Goal: Check status: Check status

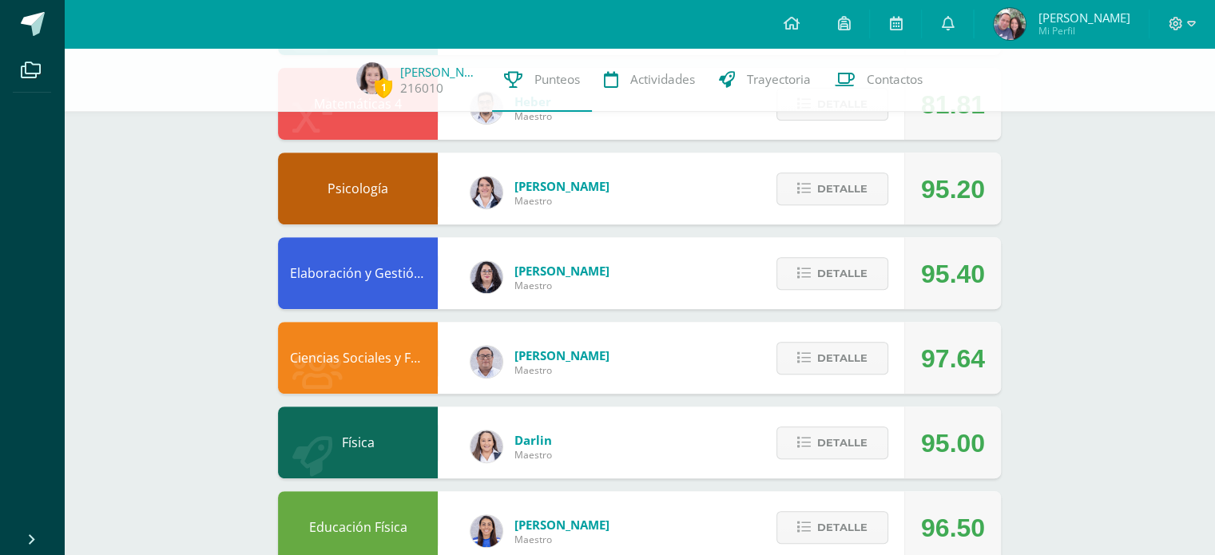
scroll to position [606, 0]
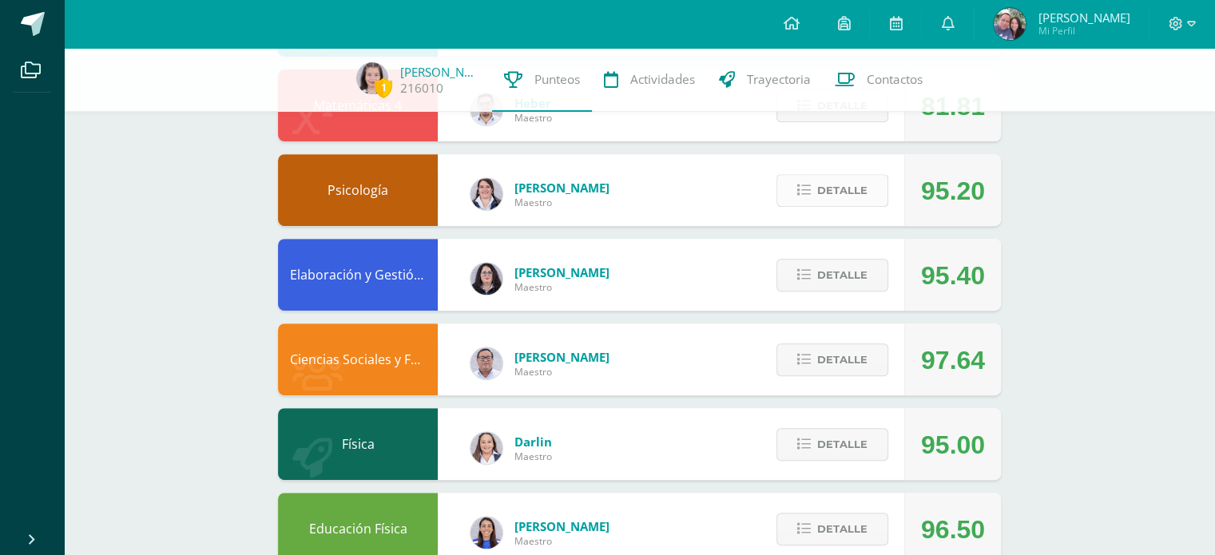
click at [819, 196] on span "Detalle" at bounding box center [842, 191] width 50 height 30
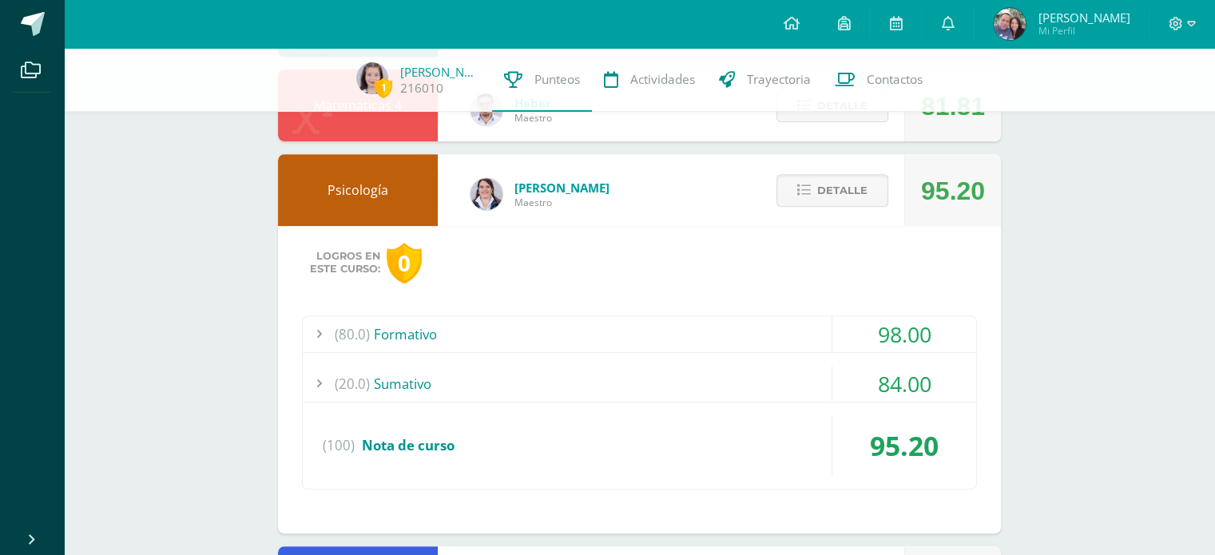
click at [754, 391] on div "(20.0) Sumativo" at bounding box center [640, 384] width 674 height 36
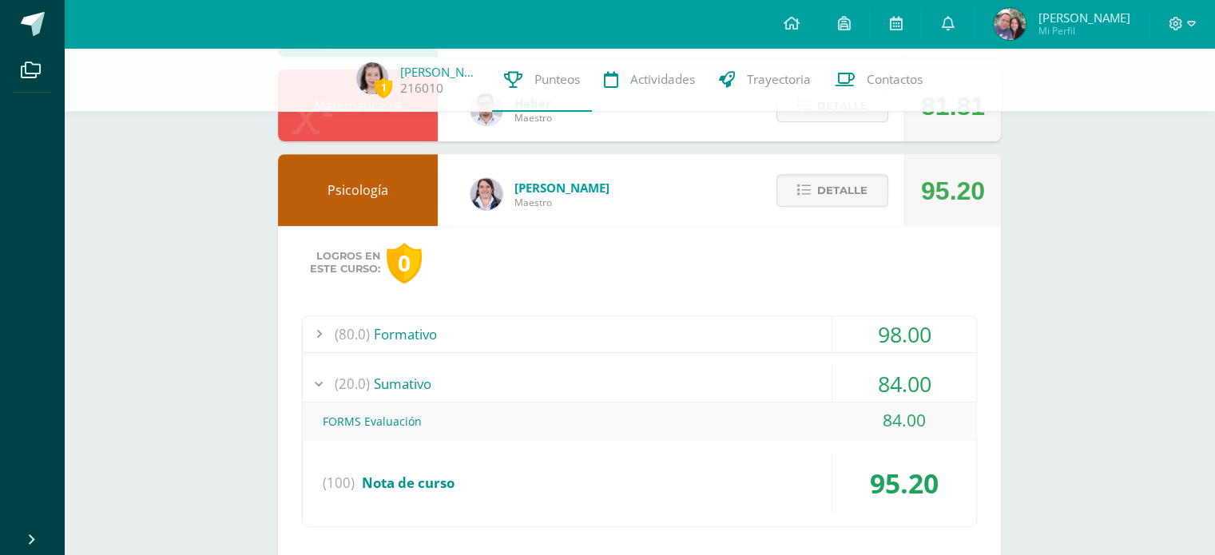
click at [754, 391] on div "(20.0) Sumativo" at bounding box center [640, 384] width 674 height 36
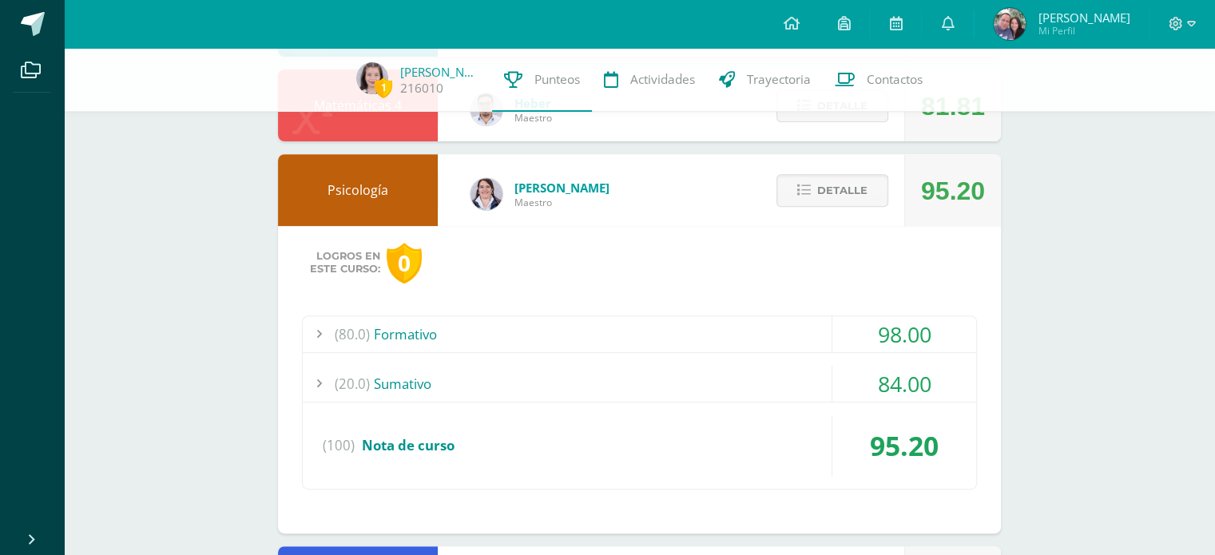
click at [759, 333] on div "(80.0) Formativo" at bounding box center [640, 334] width 674 height 36
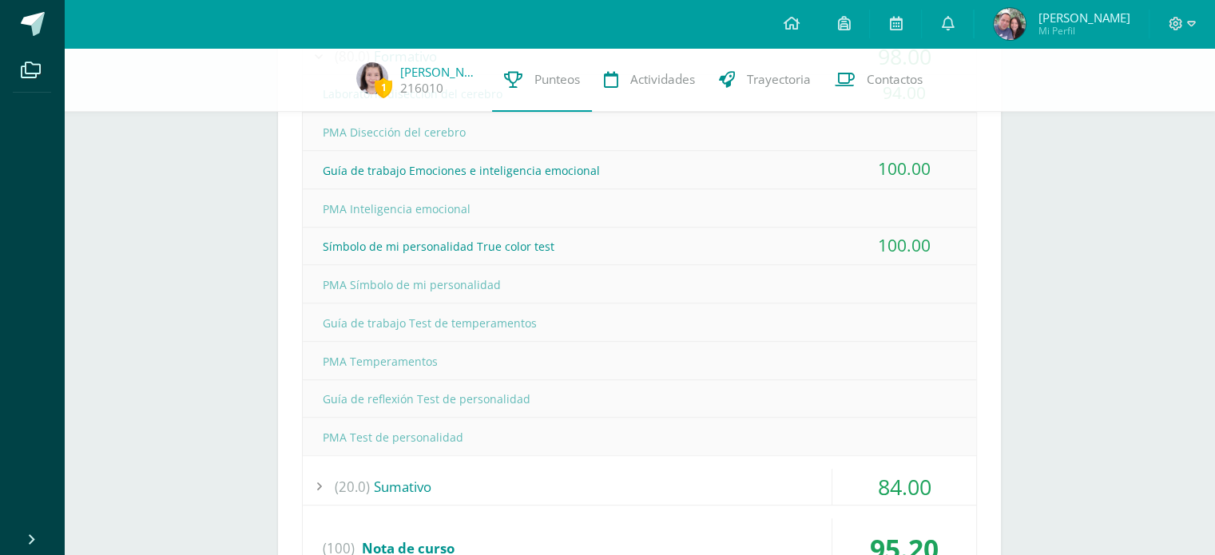
scroll to position [885, 0]
click at [759, 333] on div "Guía de trabajo Test de temperamentos" at bounding box center [640, 322] width 674 height 36
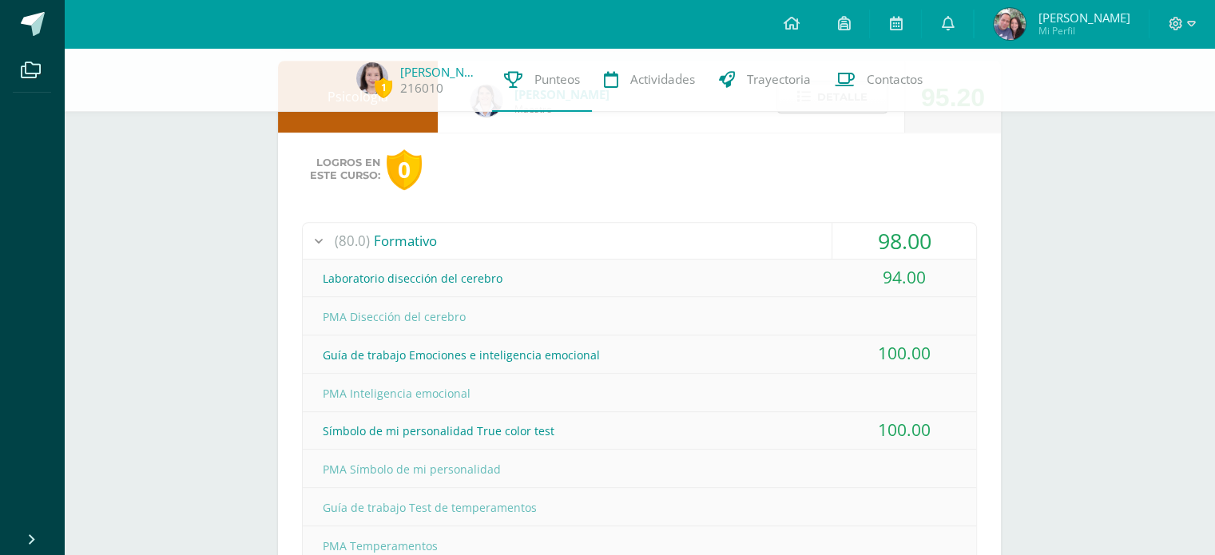
scroll to position [626, 0]
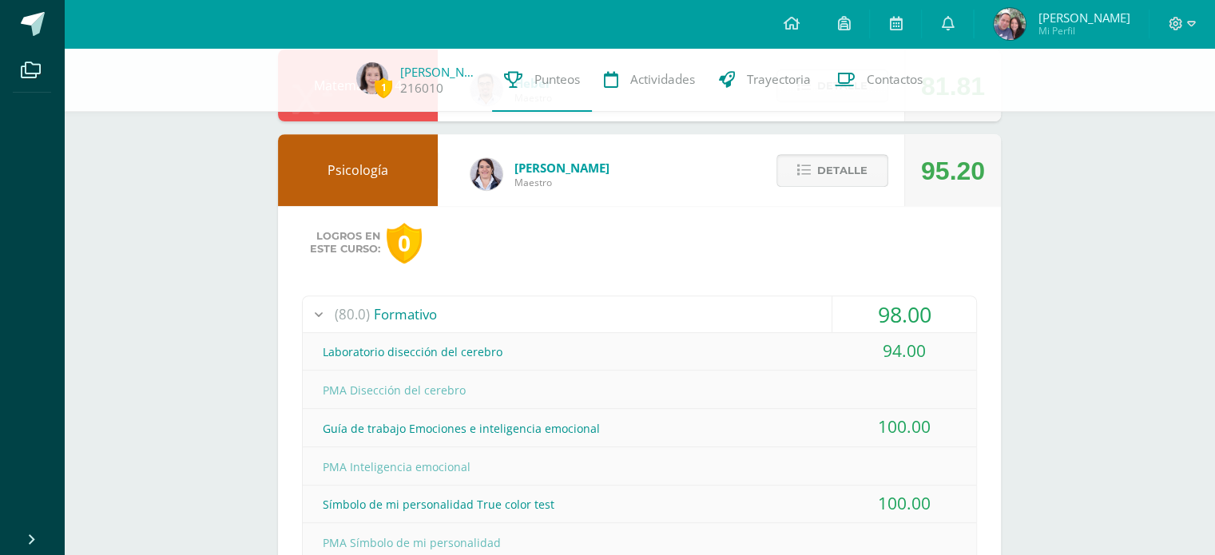
click at [813, 175] on button "Detalle" at bounding box center [833, 170] width 112 height 33
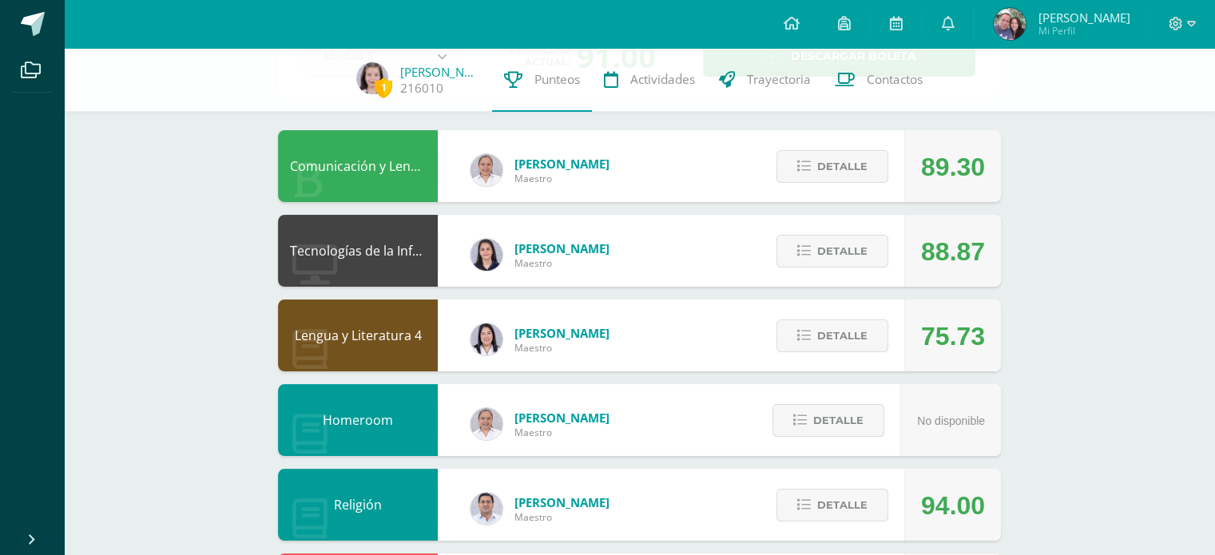
scroll to position [0, 0]
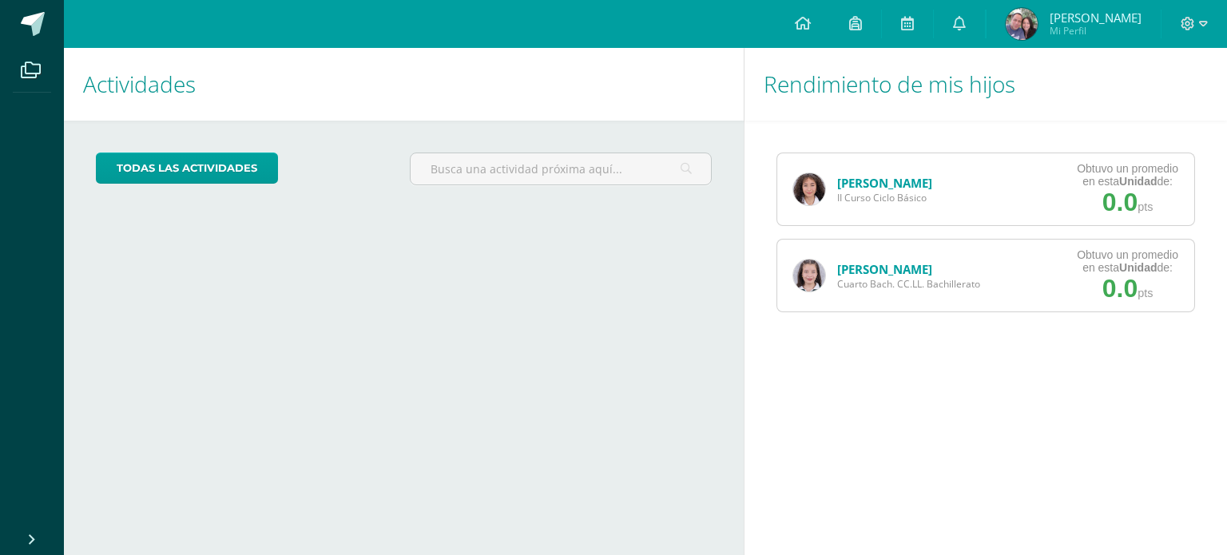
click at [631, 332] on div "Cargando actividades" at bounding box center [404, 324] width 616 height 30
click at [869, 265] on link "[PERSON_NAME]" at bounding box center [884, 269] width 95 height 16
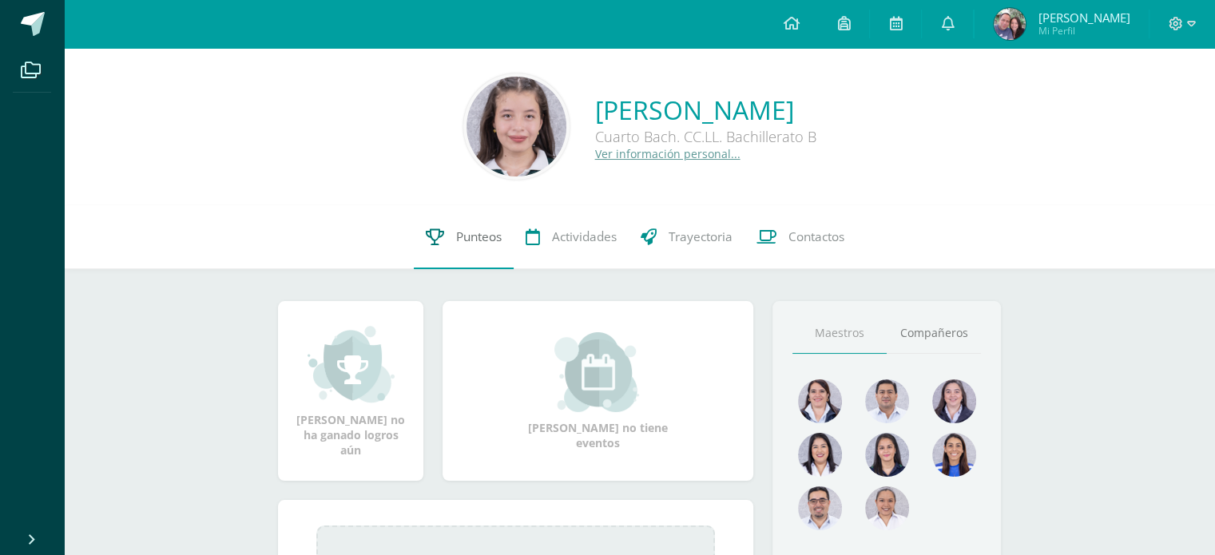
click at [426, 233] on icon at bounding box center [435, 237] width 18 height 17
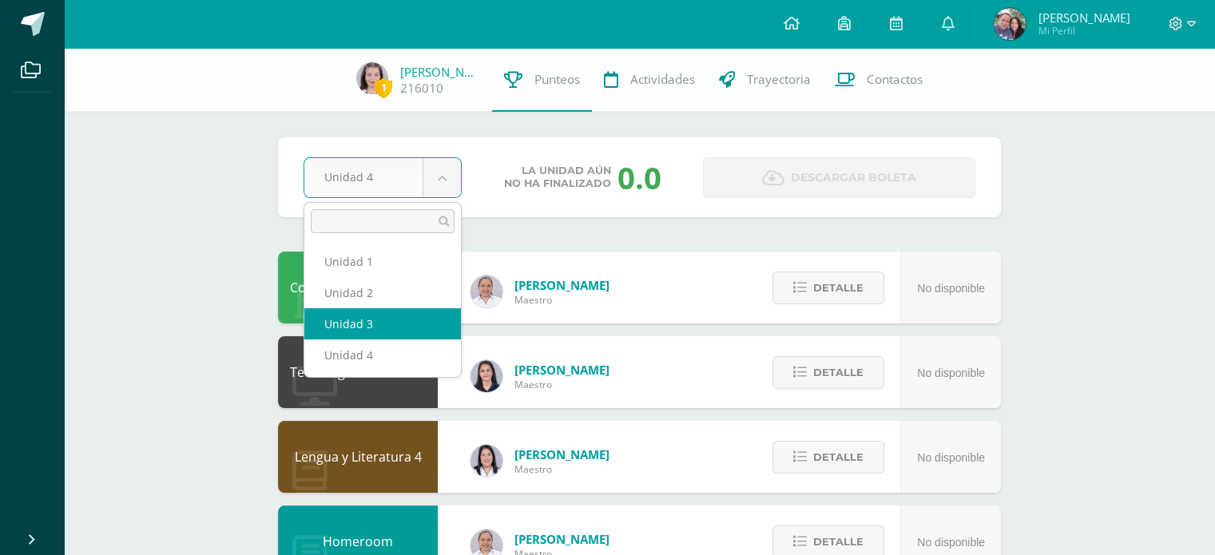
select select "Unidad 3"
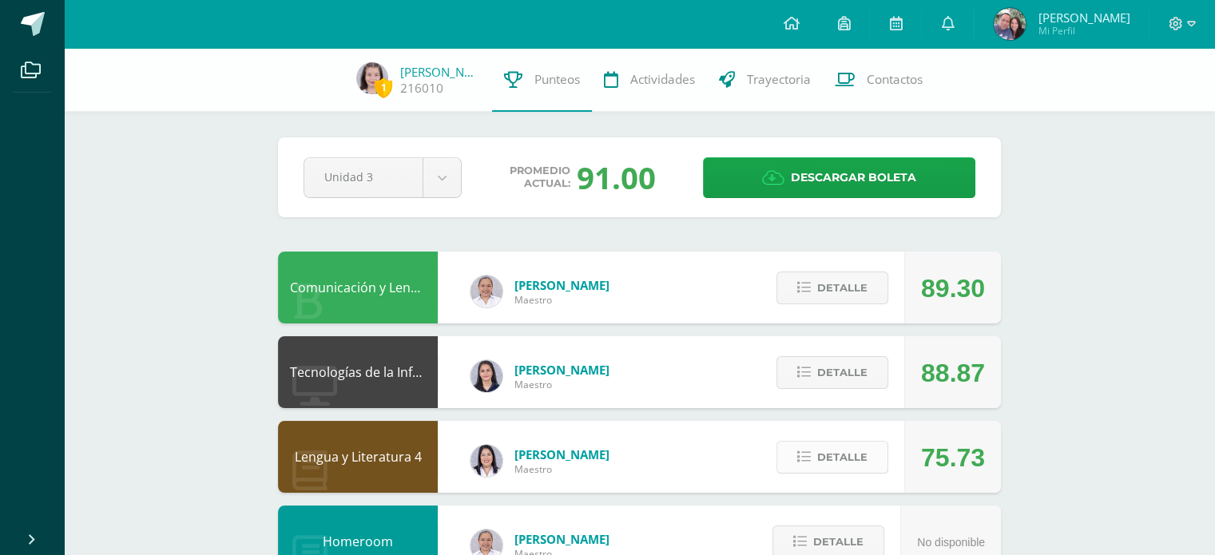
click at [805, 456] on icon at bounding box center [804, 458] width 14 height 14
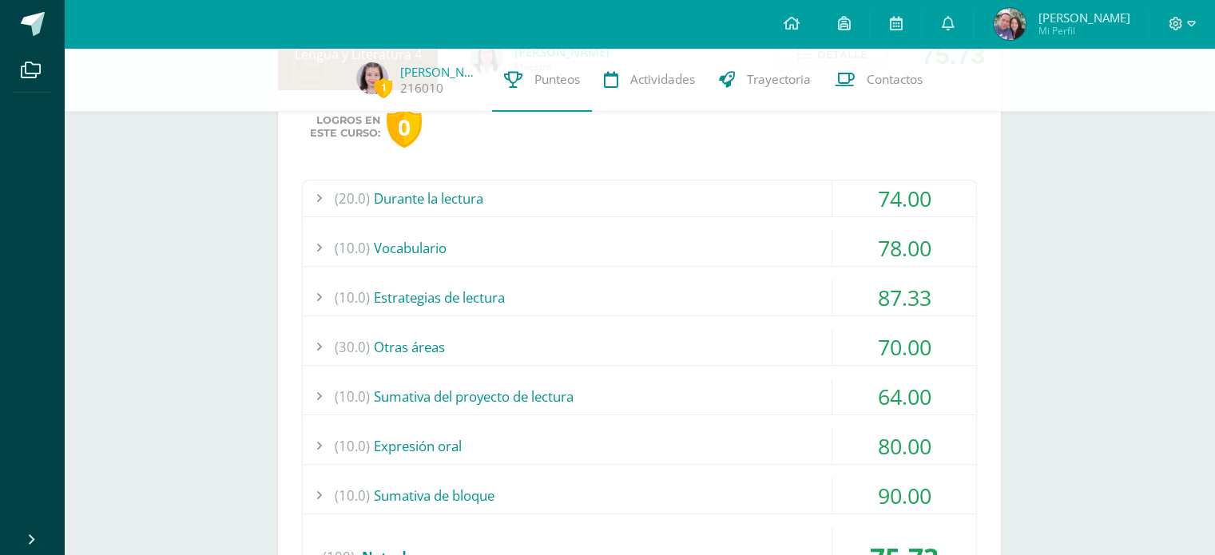
scroll to position [416, 0]
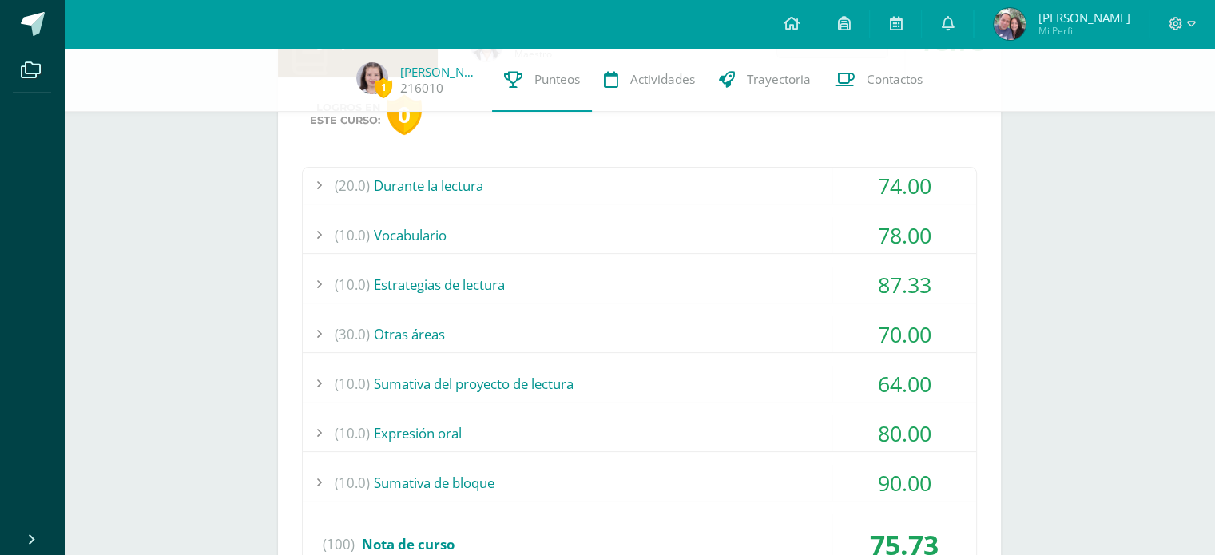
click at [661, 190] on div "(20.0) Durante la lectura" at bounding box center [640, 186] width 674 height 36
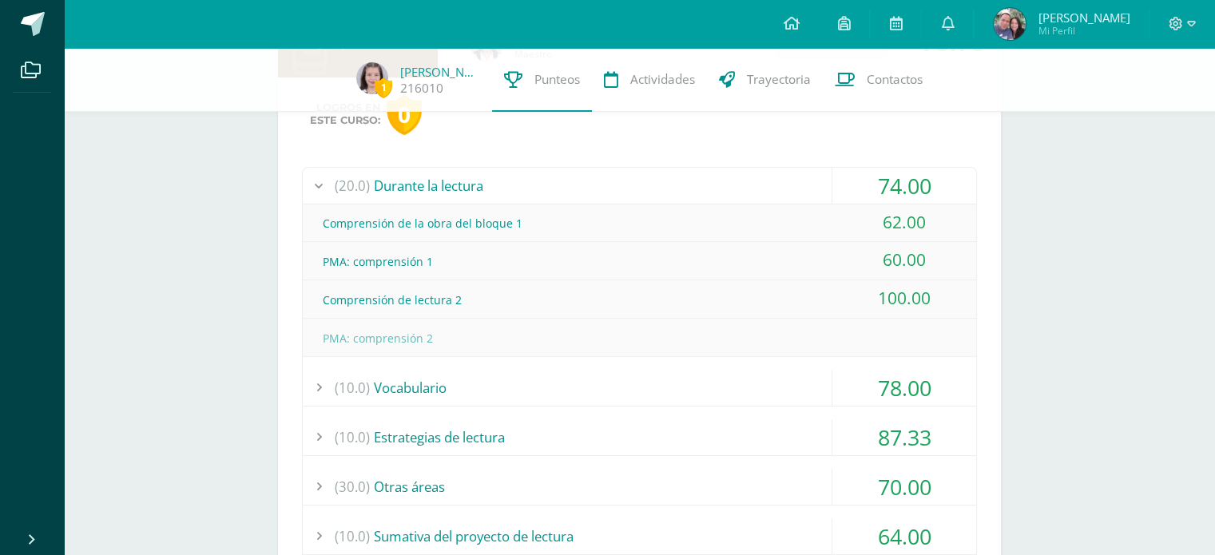
click at [661, 190] on div "(20.0) Durante la lectura" at bounding box center [640, 186] width 674 height 36
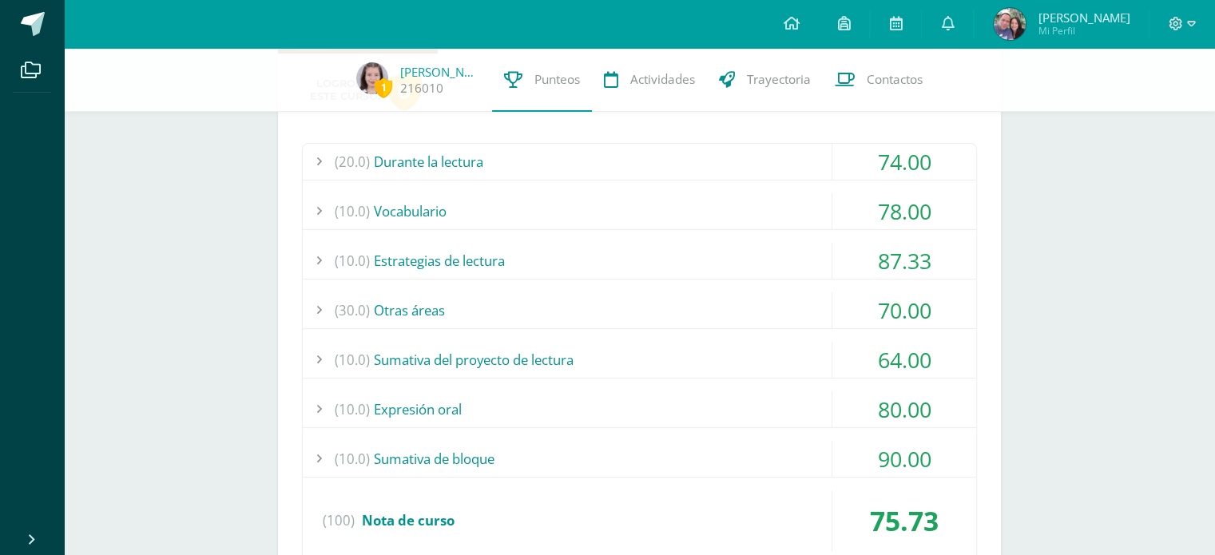
scroll to position [440, 0]
click at [599, 365] on div "(10.0) Sumativa del proyecto de lectura" at bounding box center [640, 359] width 674 height 36
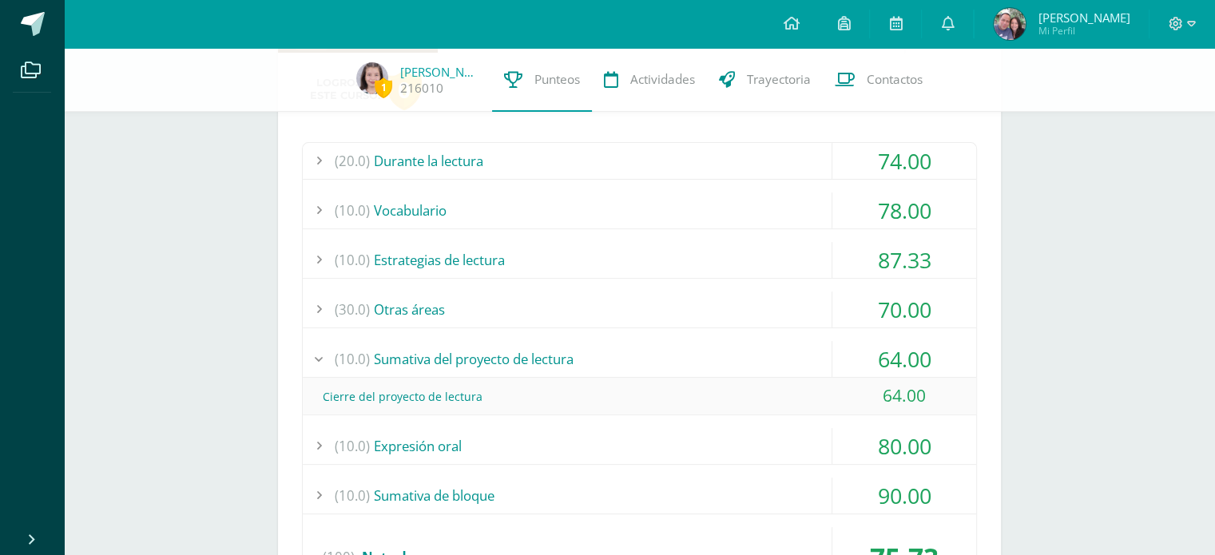
click at [599, 365] on div "(10.0) Sumativa del proyecto de lectura" at bounding box center [640, 359] width 674 height 36
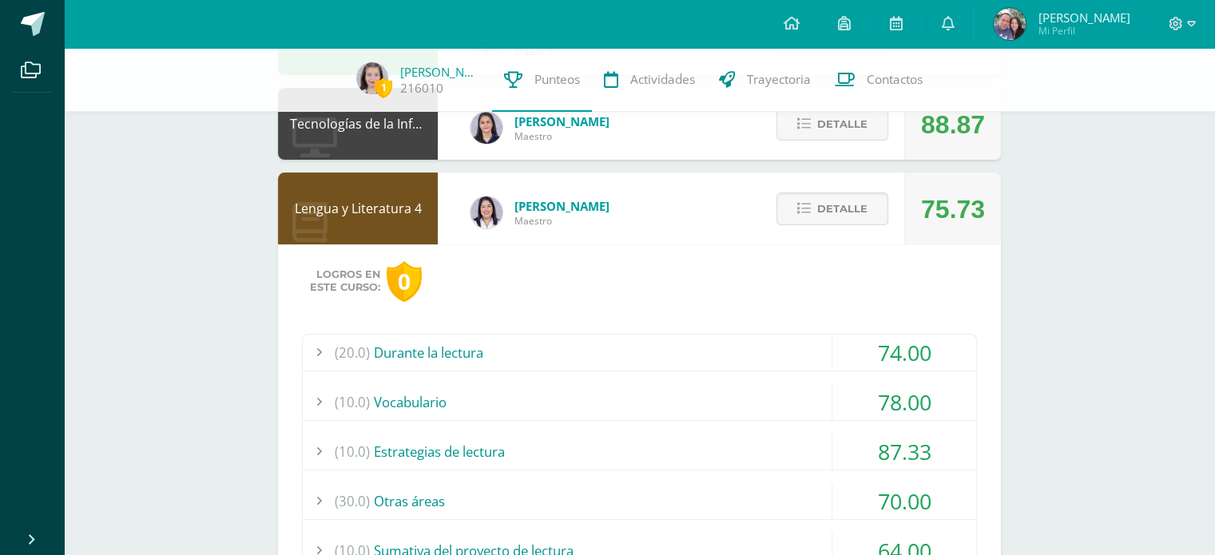
scroll to position [203, 0]
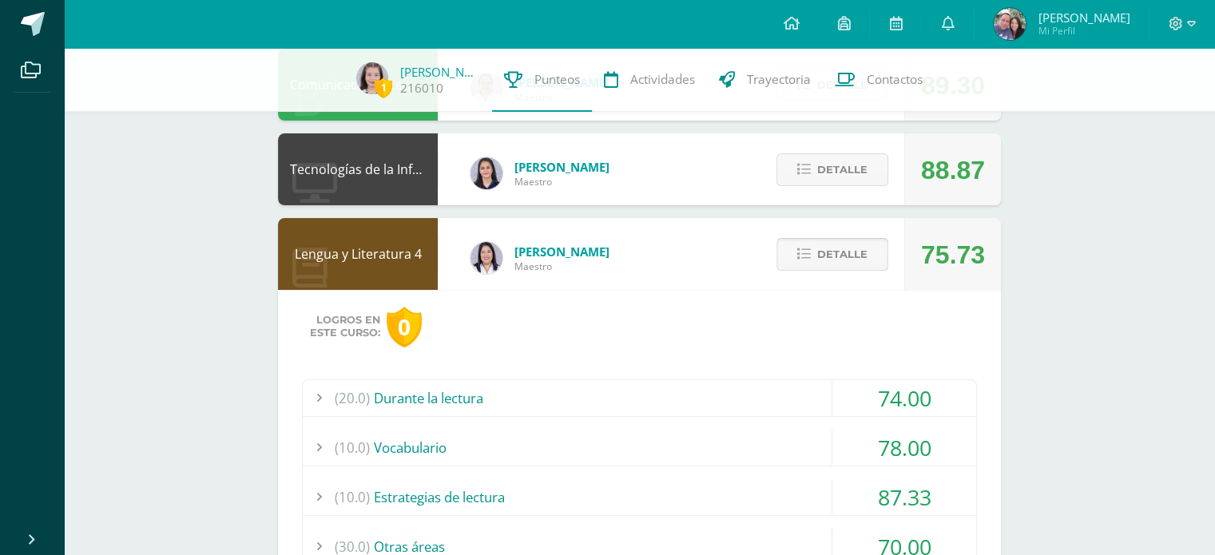
click at [812, 249] on button "Detalle" at bounding box center [833, 254] width 112 height 33
